Goal: Transaction & Acquisition: Purchase product/service

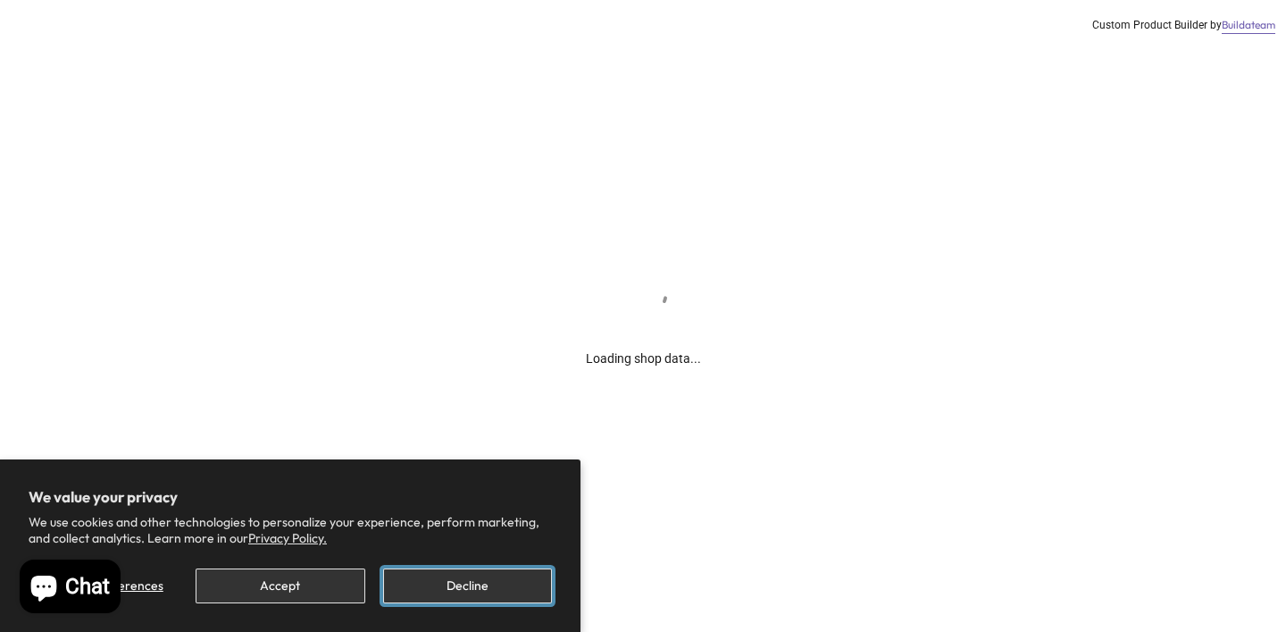
click at [421, 593] on button "Decline" at bounding box center [467, 585] width 169 height 35
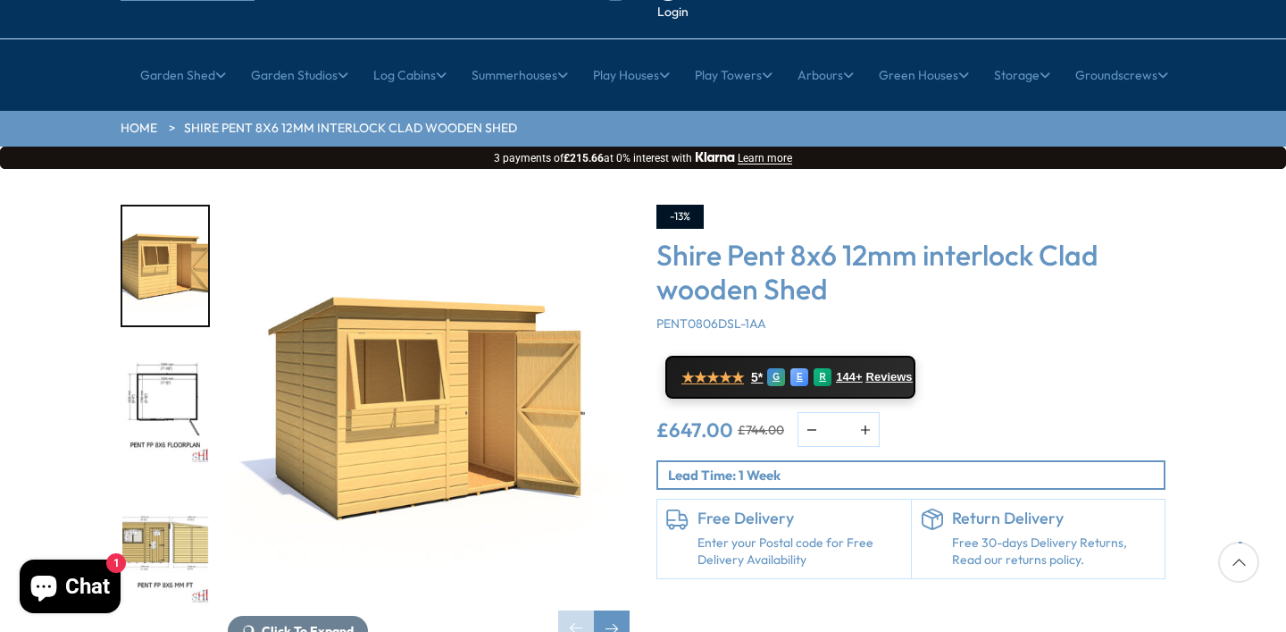
scroll to position [181, 0]
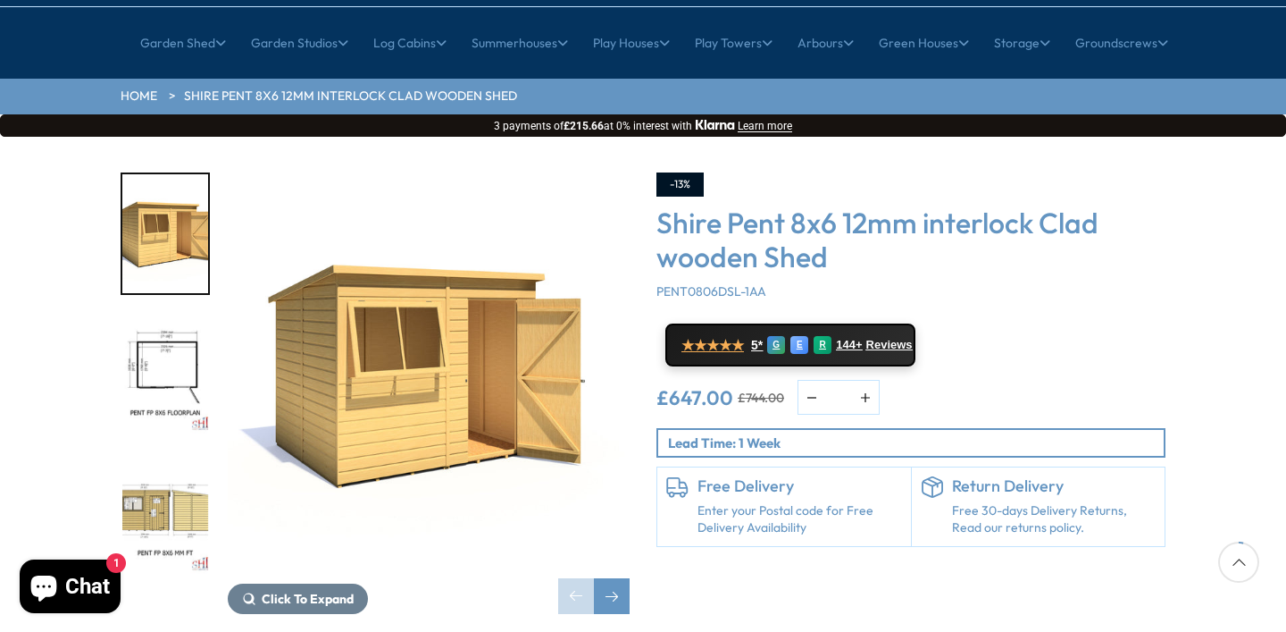
click at [169, 454] on img "3 / 8" at bounding box center [165, 513] width 86 height 119
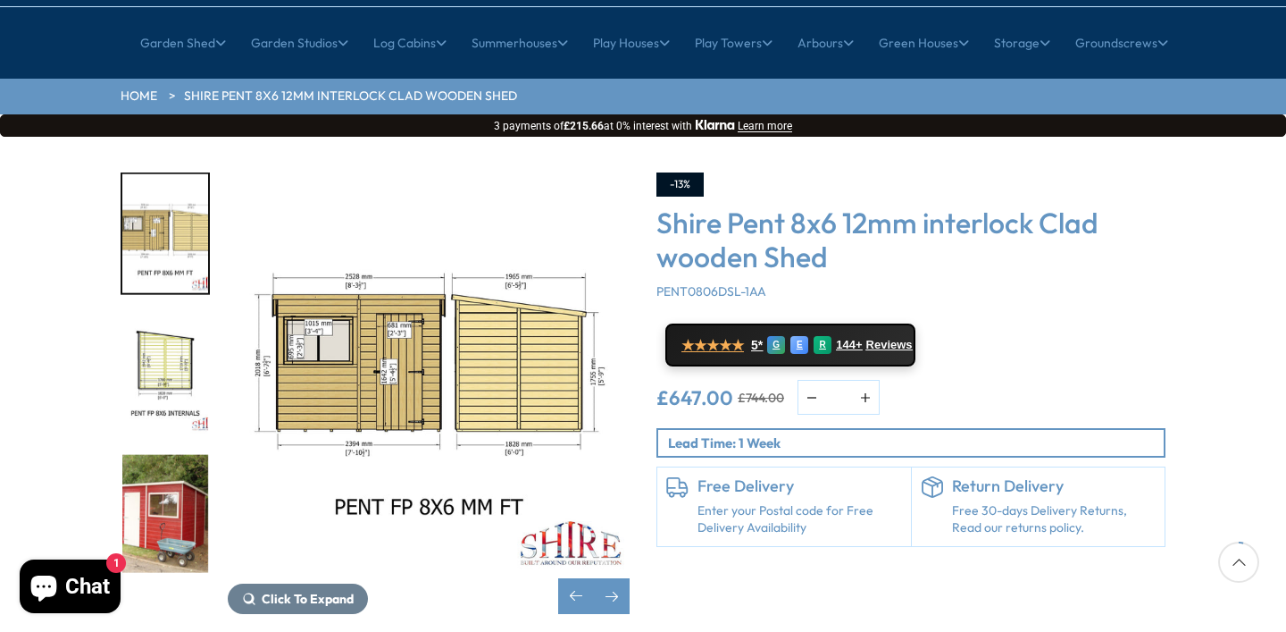
click at [140, 330] on img "4 / 8" at bounding box center [165, 373] width 86 height 119
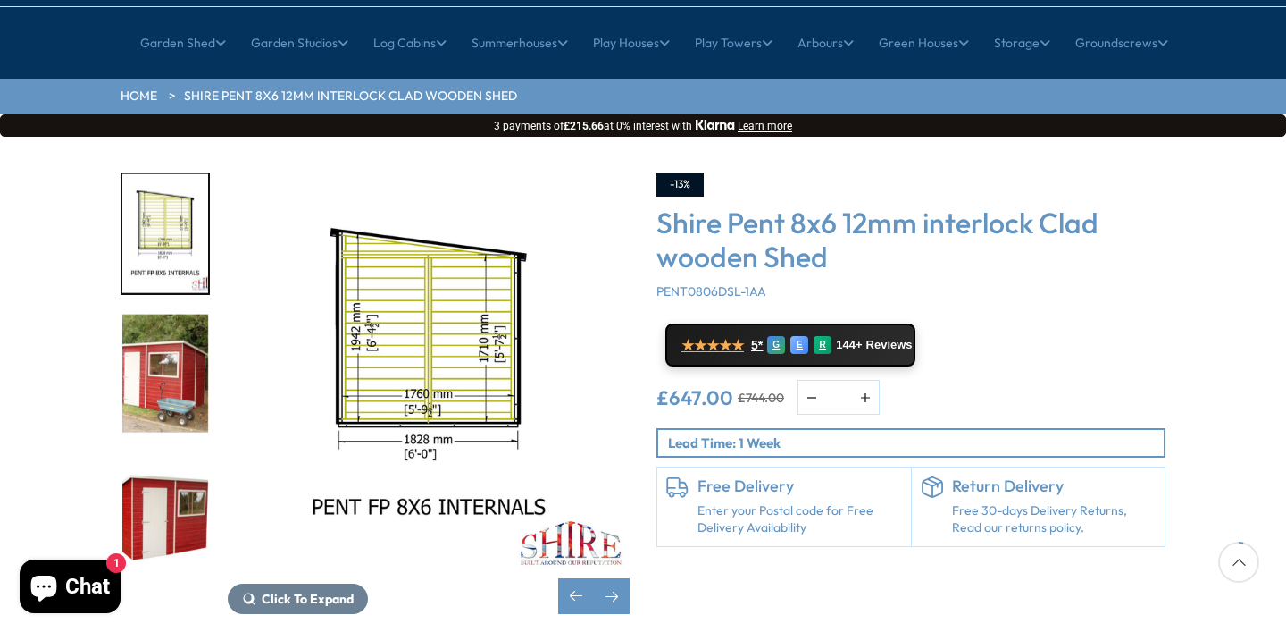
click at [157, 369] on img "5 / 8" at bounding box center [165, 373] width 86 height 119
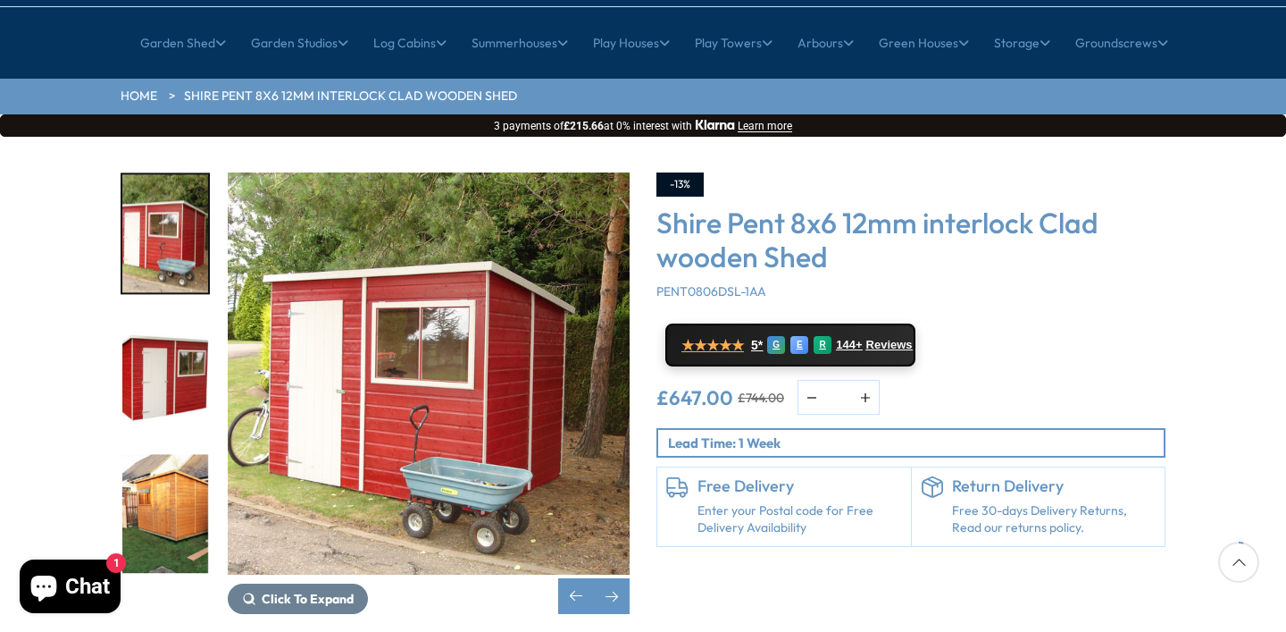
click at [157, 454] on img "7 / 8" at bounding box center [165, 513] width 86 height 119
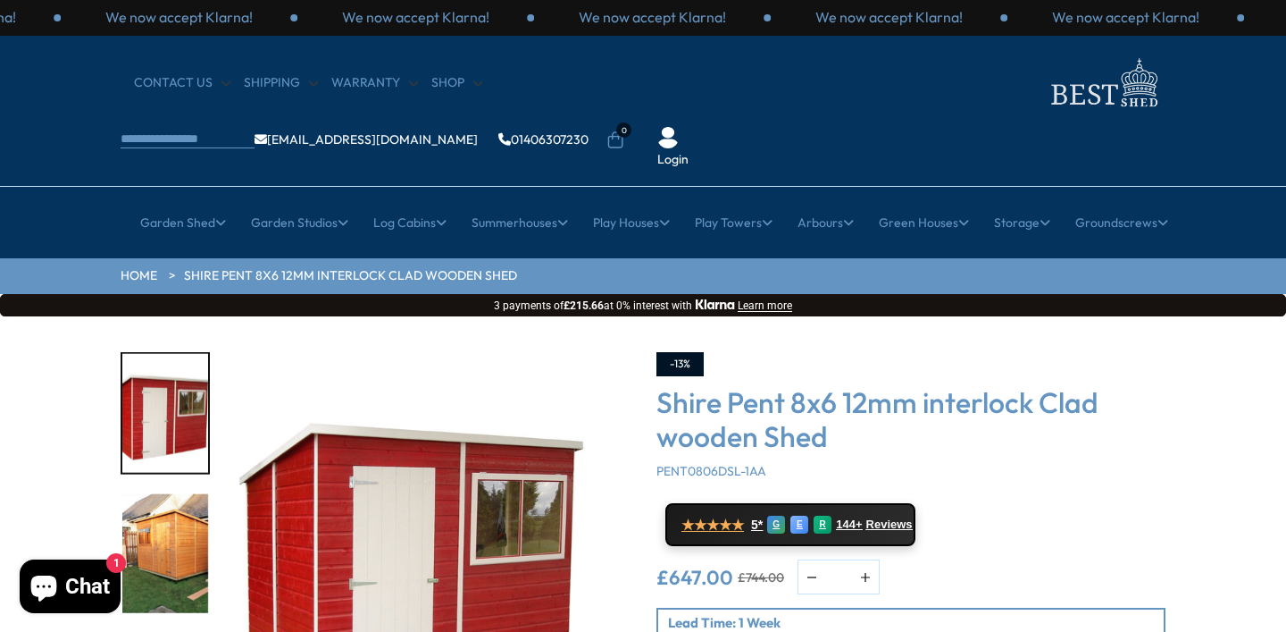
scroll to position [0, 0]
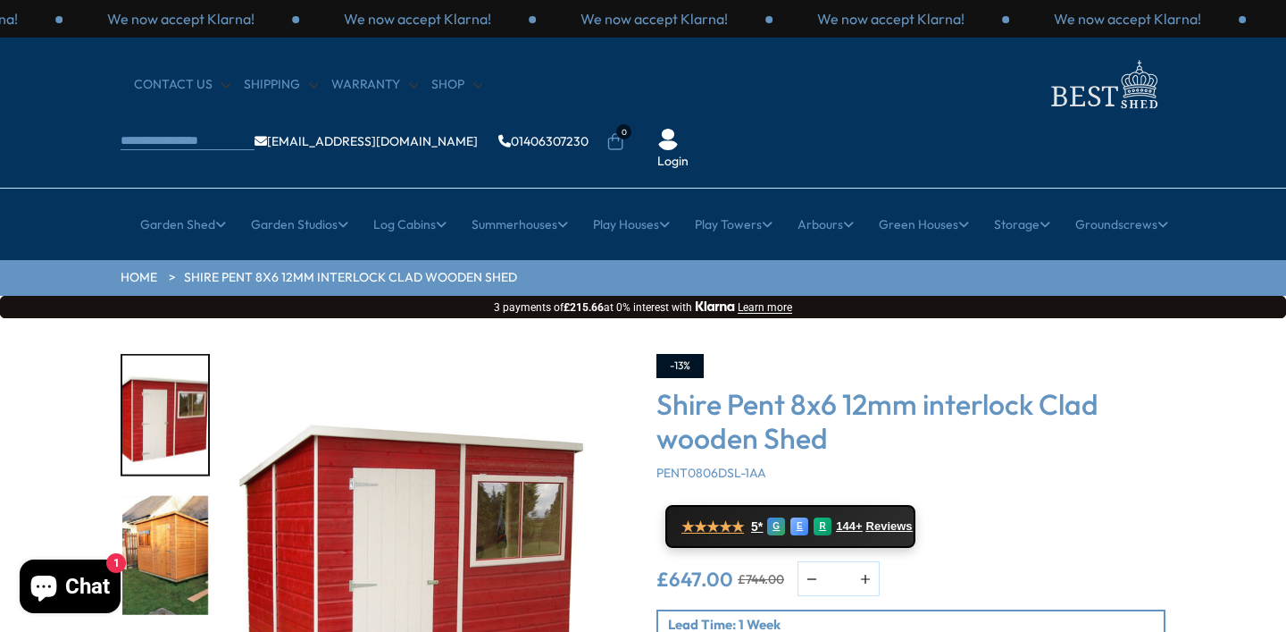
click at [57, 415] on div "Click To Expand Click To Expand Click To Expand Click To Expand Click To Expand…" at bounding box center [643, 588] width 1286 height 540
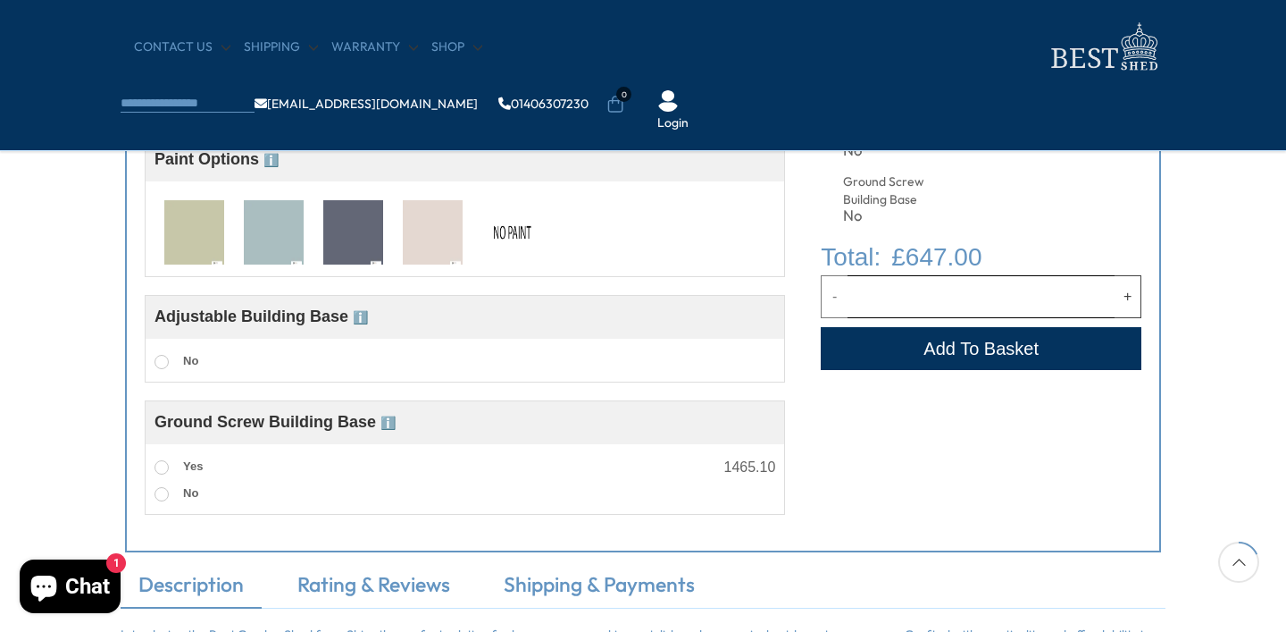
scroll to position [505, 0]
